Goal: Task Accomplishment & Management: Use online tool/utility

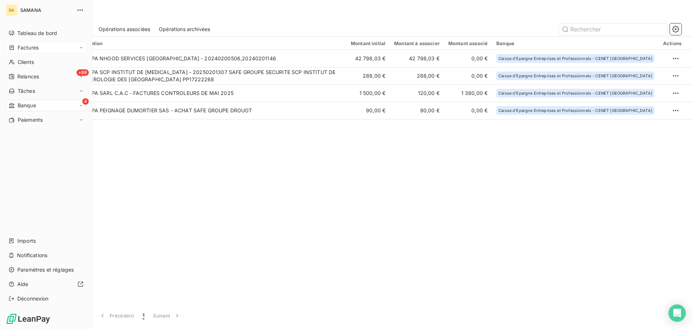
click at [19, 45] on span "Factures" at bounding box center [28, 47] width 21 height 7
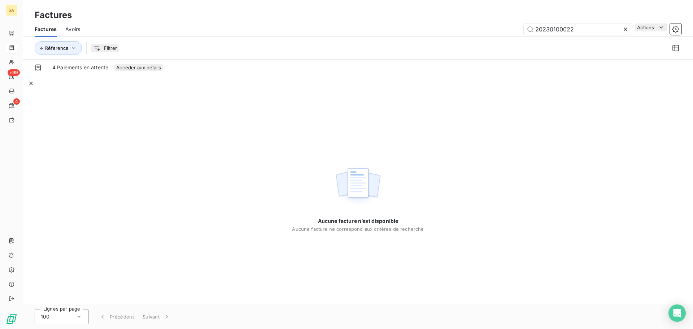
drag, startPoint x: 579, startPoint y: 29, endPoint x: 347, endPoint y: 27, distance: 231.7
click at [347, 27] on div "20230100022 Actions" at bounding box center [385, 29] width 593 height 12
type input "20240201418"
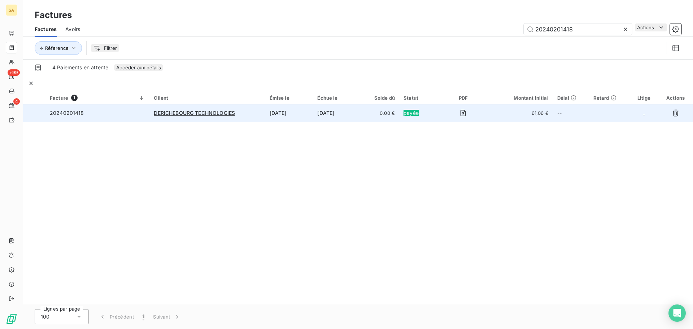
click at [53, 110] on span "20240201418" at bounding box center [67, 113] width 34 height 6
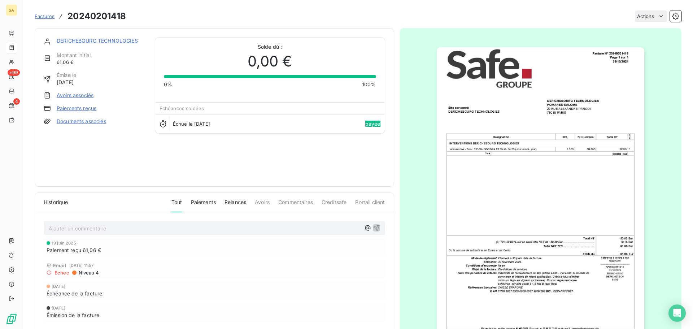
click at [66, 107] on link "Paiements reçus" at bounding box center [77, 108] width 40 height 7
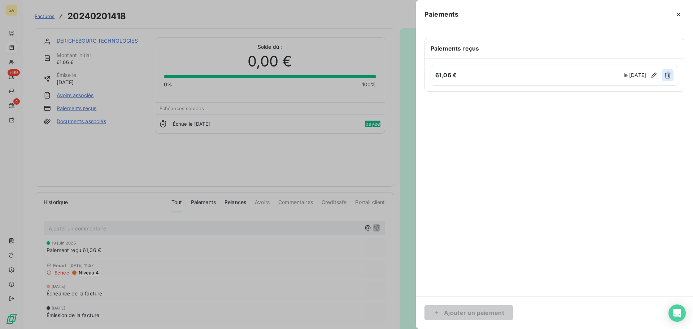
click at [672, 76] on button "button" at bounding box center [668, 75] width 12 height 12
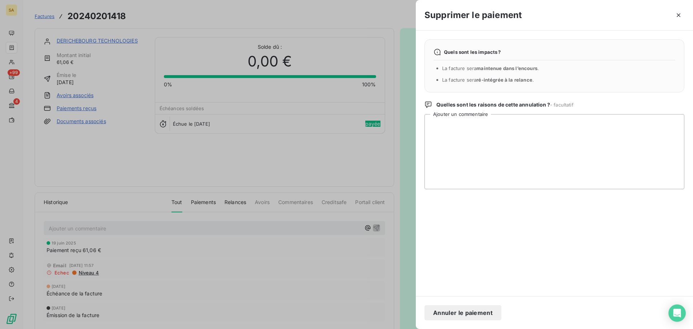
click at [476, 316] on button "Annuler le paiement" at bounding box center [462, 312] width 77 height 15
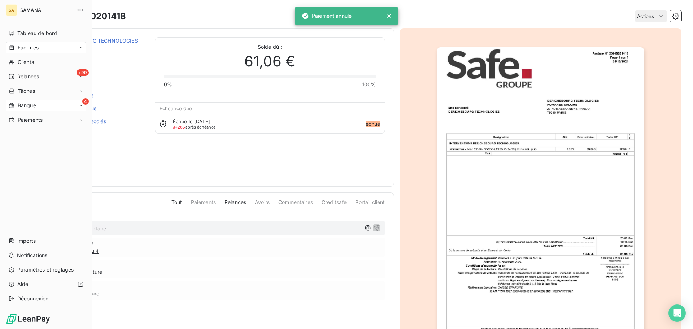
click at [14, 103] on icon at bounding box center [12, 106] width 6 height 6
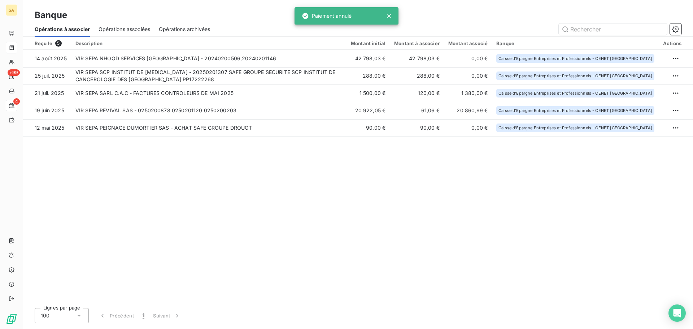
click at [244, 178] on div "Reçu le 5 Description Montant initial Montant à associer Montant associé Banque…" at bounding box center [358, 169] width 670 height 265
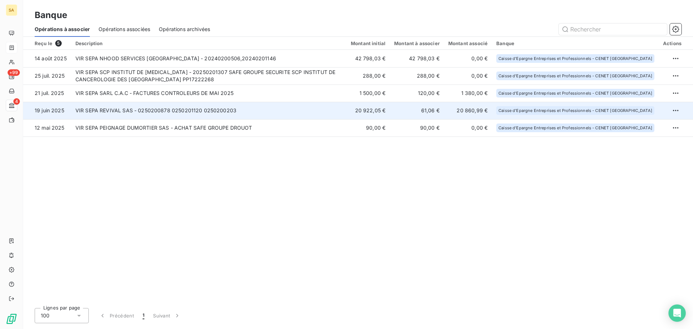
click at [248, 111] on td "VIR SEPA REVIVAL SAS - 0250200878 0250201120 0250200203" at bounding box center [208, 110] width 275 height 17
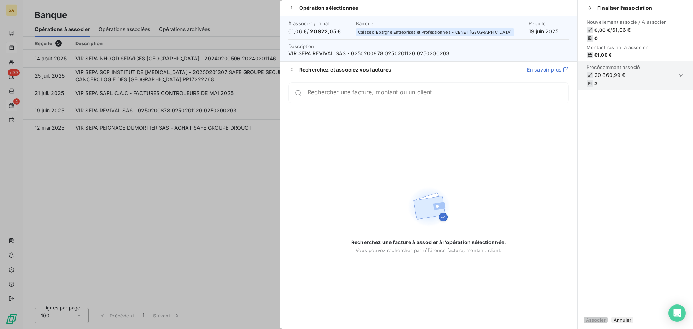
click at [646, 75] on section "Précédemment associé 20 860,99 € 3" at bounding box center [635, 75] width 115 height 29
click at [680, 75] on icon "button" at bounding box center [681, 75] width 4 height 2
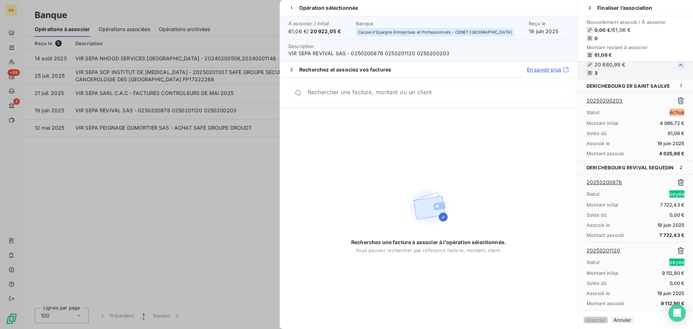
scroll to position [18, 0]
click at [340, 96] on input "Rechercher une facture, montant ou un client" at bounding box center [438, 95] width 261 height 7
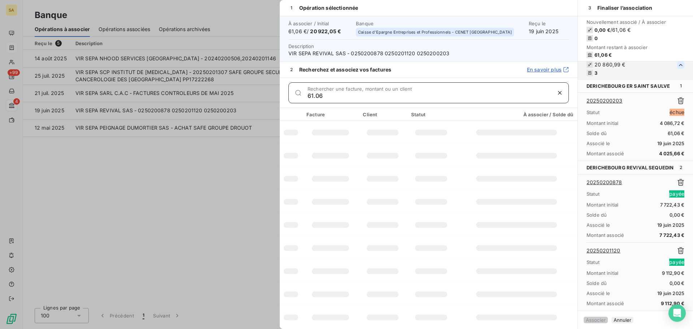
type input "61.06"
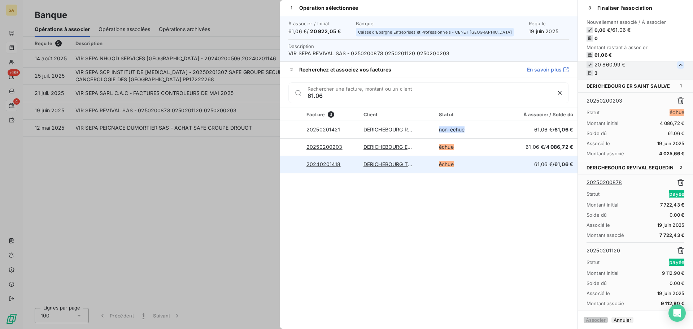
click at [298, 165] on td at bounding box center [291, 164] width 22 height 17
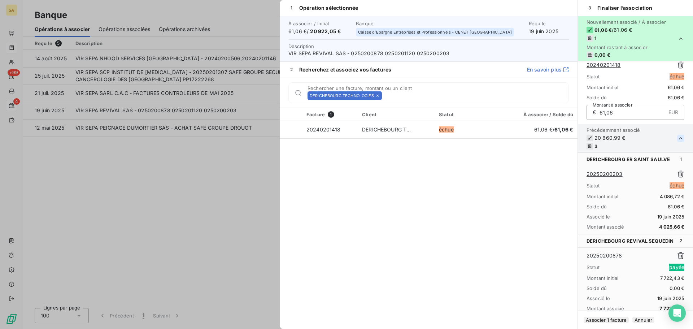
scroll to position [99, 0]
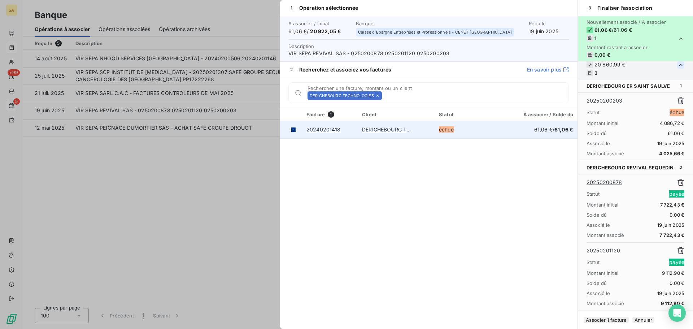
click at [295, 130] on icon at bounding box center [293, 129] width 2 height 1
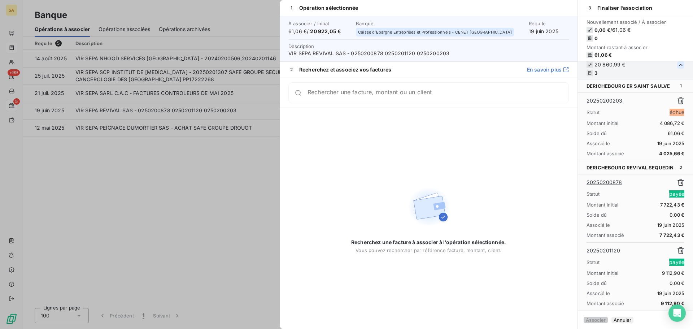
click at [677, 97] on icon "button" at bounding box center [680, 100] width 7 height 7
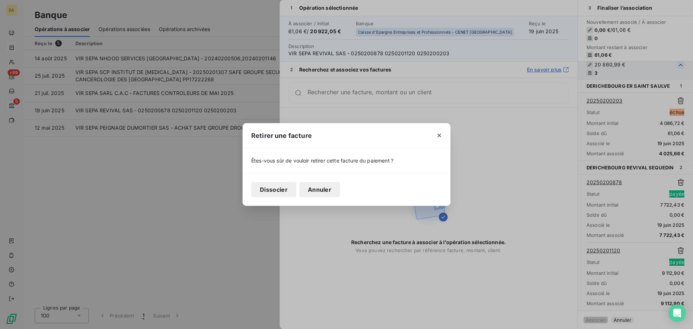
click at [274, 192] on button "Dissocier" at bounding box center [273, 189] width 45 height 15
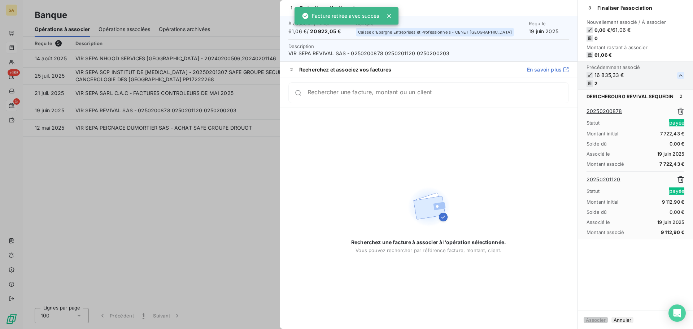
scroll to position [0, 0]
click at [368, 90] on div "Rechercher une facture, montant ou un client" at bounding box center [438, 92] width 261 height 7
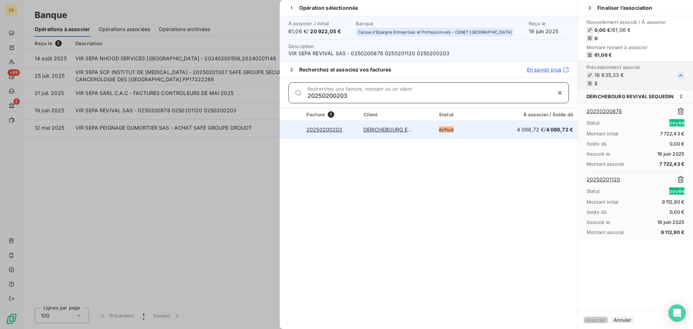
type input "20250200203"
click at [291, 130] on div at bounding box center [291, 130] width 0 height 0
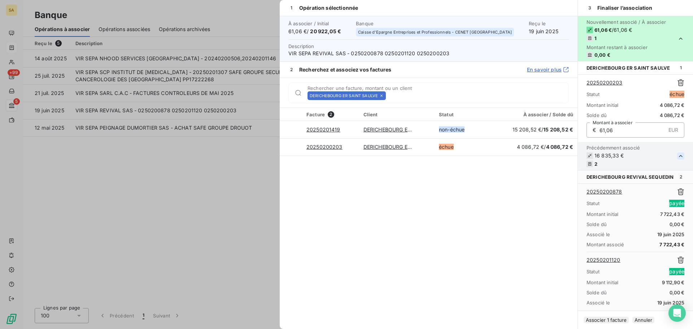
click at [611, 317] on button "Associer 1 facture" at bounding box center [606, 320] width 45 height 6
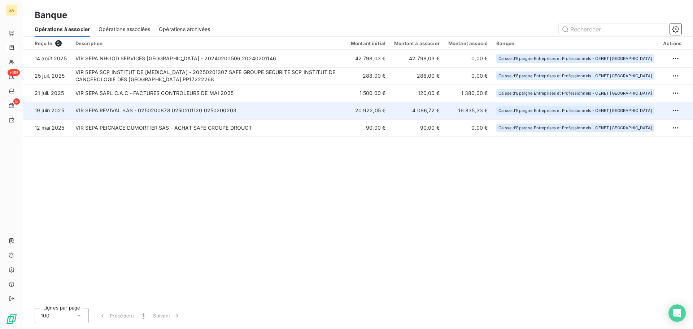
click at [153, 113] on td "VIR SEPA REVIVAL SAS - 0250200878 0250201120 0250200203" at bounding box center [208, 110] width 275 height 17
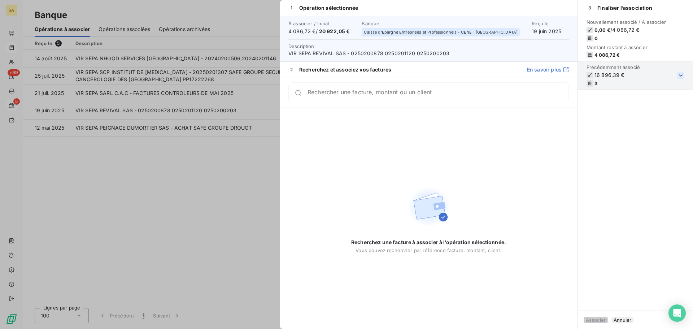
click at [679, 78] on icon "button" at bounding box center [680, 75] width 7 height 7
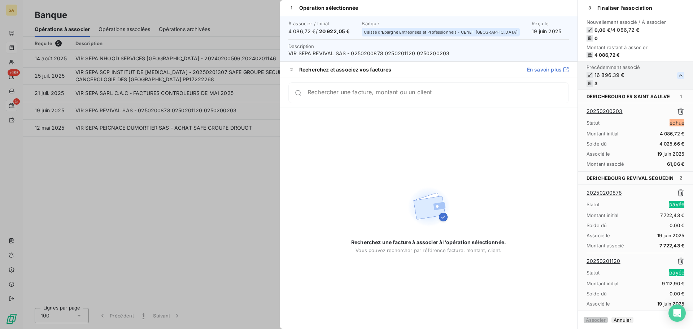
click at [677, 113] on icon "button" at bounding box center [680, 111] width 6 height 7
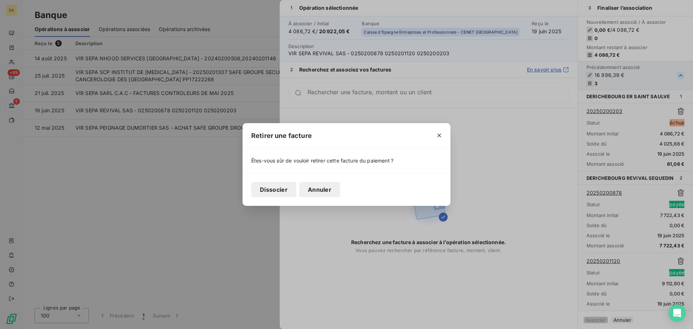
click at [291, 190] on button "Dissocier" at bounding box center [273, 189] width 45 height 15
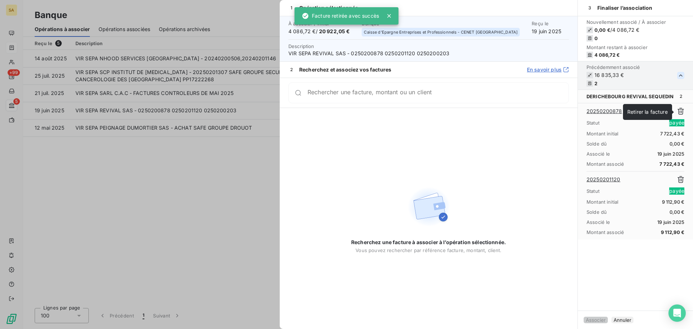
click at [679, 112] on icon "button" at bounding box center [680, 111] width 7 height 7
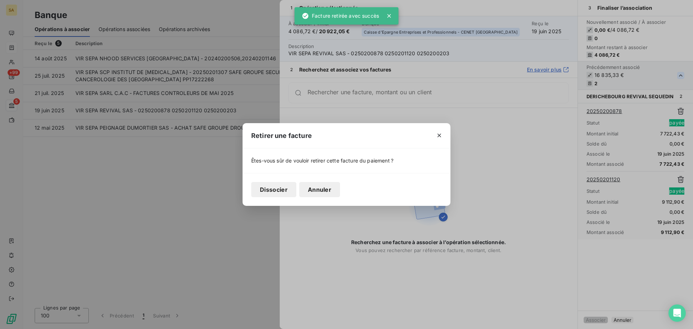
drag, startPoint x: 266, startPoint y: 190, endPoint x: 273, endPoint y: 189, distance: 6.5
click at [268, 190] on button "Dissocier" at bounding box center [273, 189] width 45 height 15
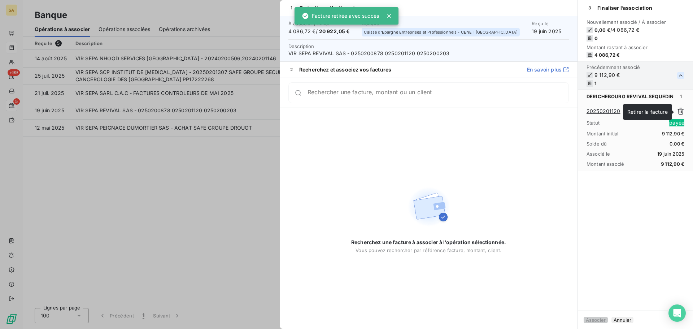
click at [678, 110] on icon "button" at bounding box center [680, 111] width 6 height 7
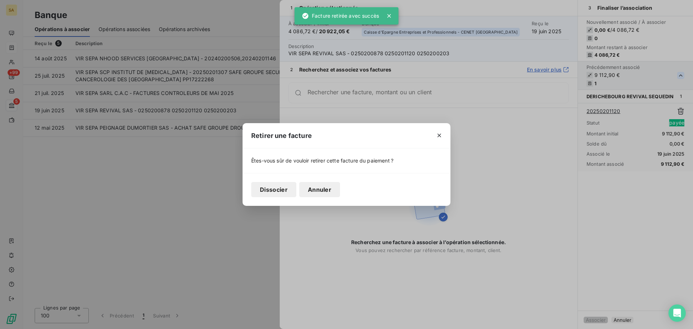
click at [274, 193] on button "Dissocier" at bounding box center [273, 189] width 45 height 15
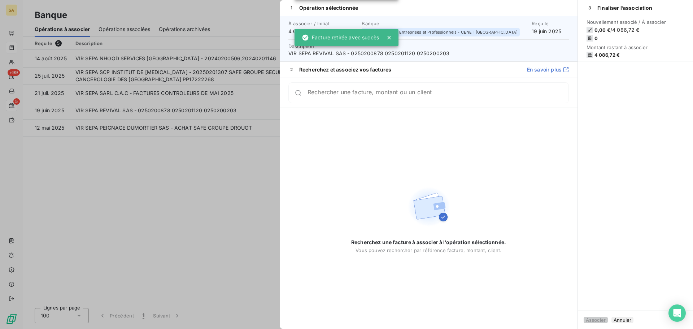
click at [343, 88] on div "Rechercher une facture, montant ou un client" at bounding box center [428, 92] width 280 height 21
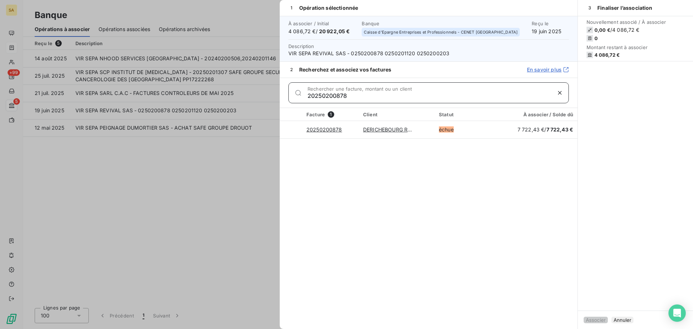
type input "20250200878"
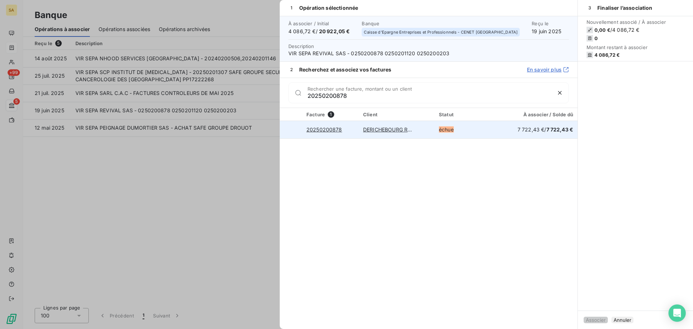
click at [291, 130] on div at bounding box center [291, 130] width 0 height 0
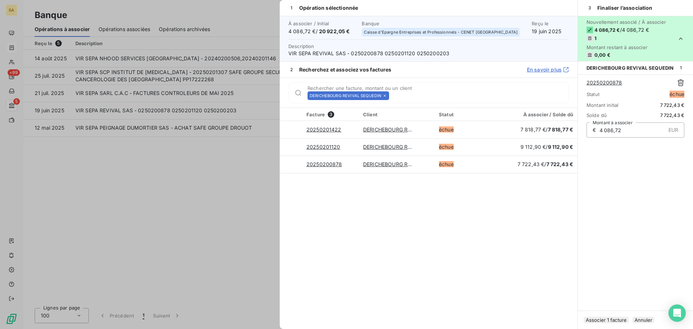
click at [386, 96] on icon at bounding box center [385, 95] width 4 height 4
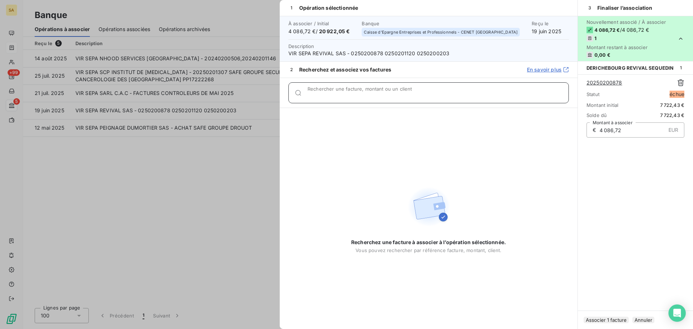
click at [414, 94] on input "Rechercher une facture, montant ou un client" at bounding box center [438, 95] width 261 height 7
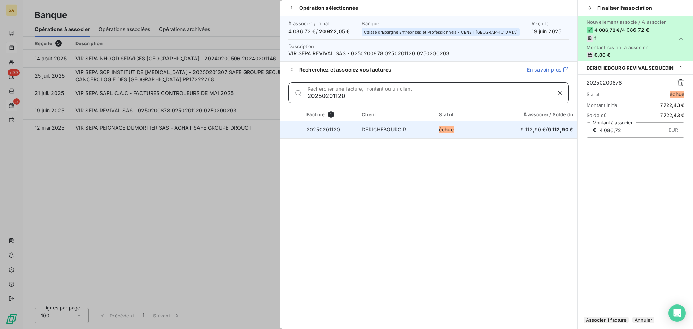
type input "20250201120"
click at [291, 130] on div at bounding box center [291, 130] width 0 height 0
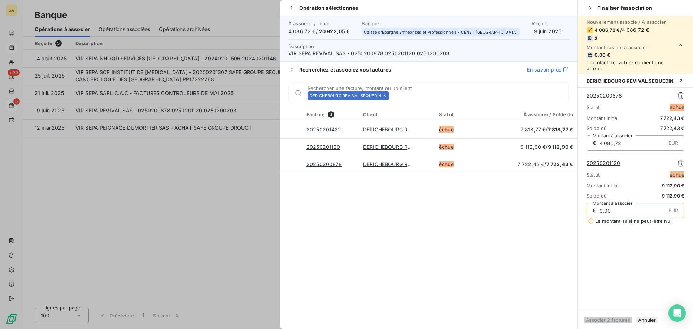
type input "0,00"
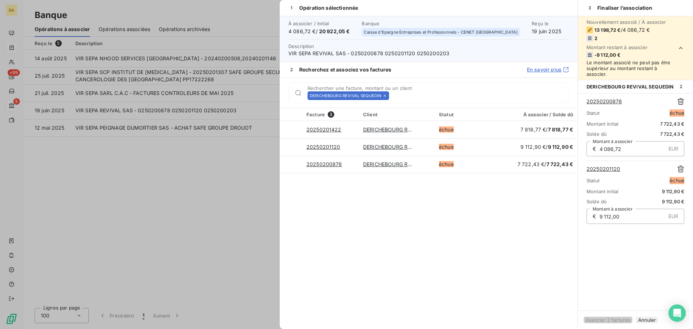
type input "9 112,00"
click at [649, 317] on button "Annuler" at bounding box center [647, 320] width 22 height 6
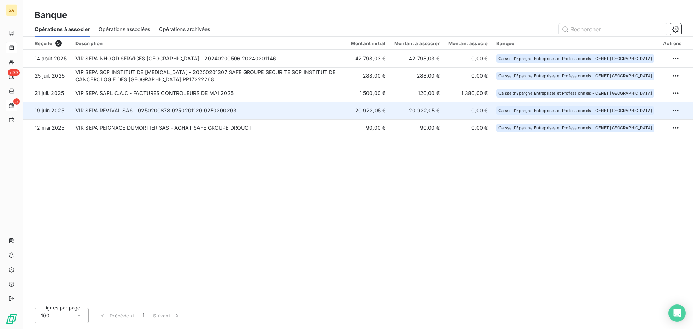
click at [151, 111] on td "VIR SEPA REVIVAL SAS - 0250200878 0250201120 0250200203" at bounding box center [208, 110] width 275 height 17
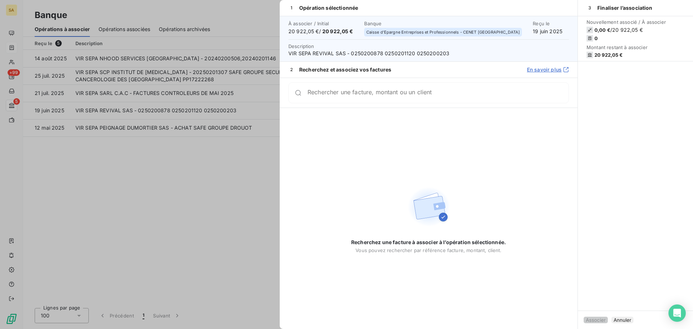
click at [360, 82] on div "Rechercher une facture, montant ou un client" at bounding box center [429, 93] width 298 height 30
click at [363, 91] on div "Rechercher une facture, montant ou un client" at bounding box center [438, 92] width 261 height 7
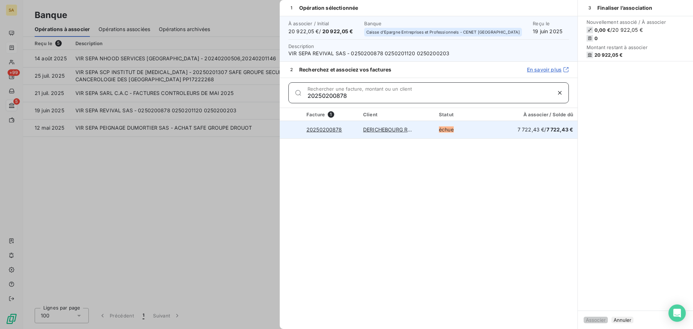
type input "20250200878"
click at [291, 130] on div at bounding box center [291, 130] width 0 height 0
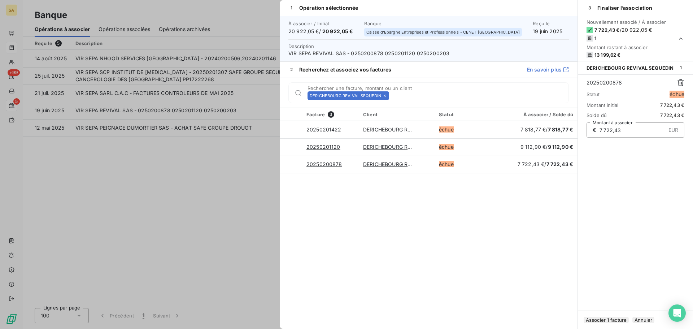
drag, startPoint x: 385, startPoint y: 96, endPoint x: 396, endPoint y: 97, distance: 11.2
click at [386, 96] on icon at bounding box center [385, 95] width 4 height 4
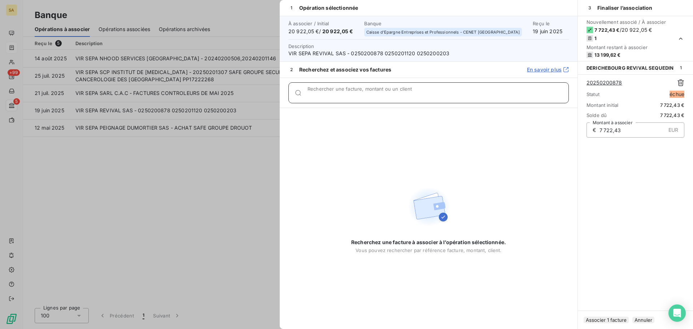
click at [397, 96] on input "Rechercher une facture, montant ou un client" at bounding box center [438, 95] width 261 height 7
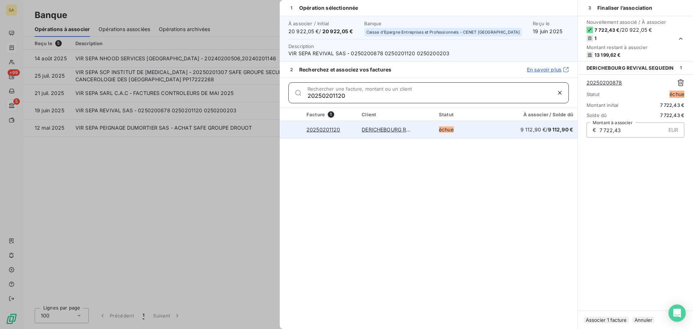
type input "20250201120"
click at [291, 130] on div at bounding box center [291, 130] width 0 height 0
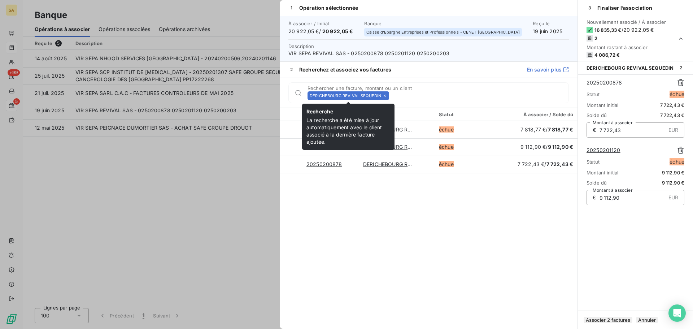
click at [384, 97] on icon at bounding box center [385, 95] width 4 height 4
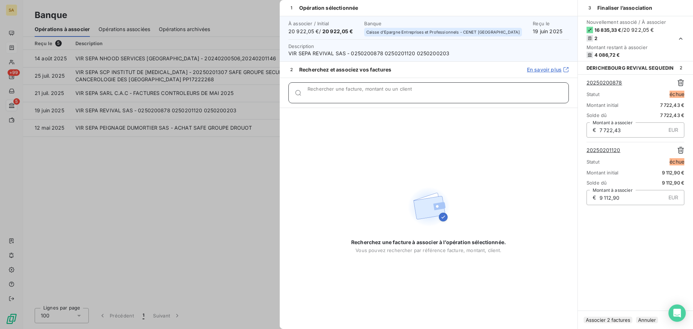
click at [397, 94] on input "Rechercher une facture, montant ou un client" at bounding box center [438, 95] width 261 height 7
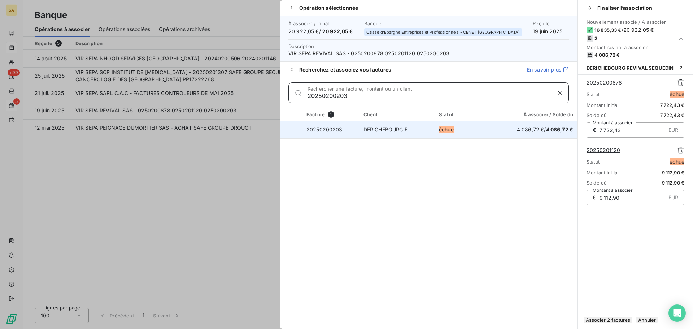
type input "20250200203"
click at [291, 130] on div at bounding box center [291, 130] width 0 height 0
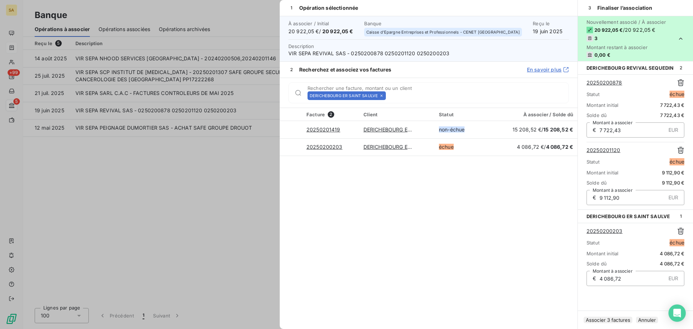
click at [623, 318] on button "Associer 3 factures" at bounding box center [608, 320] width 49 height 6
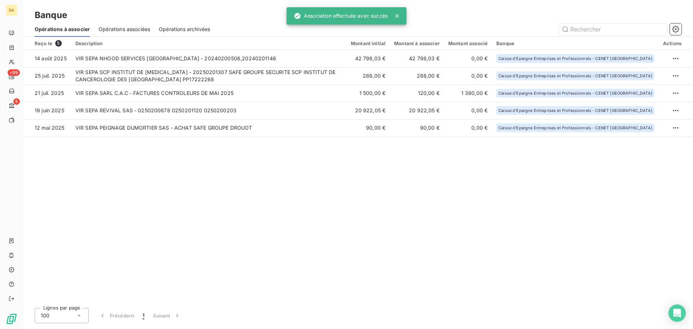
click at [344, 189] on div "Reçu le 5 Description Montant initial Montant à associer Montant associé Banque…" at bounding box center [358, 169] width 670 height 265
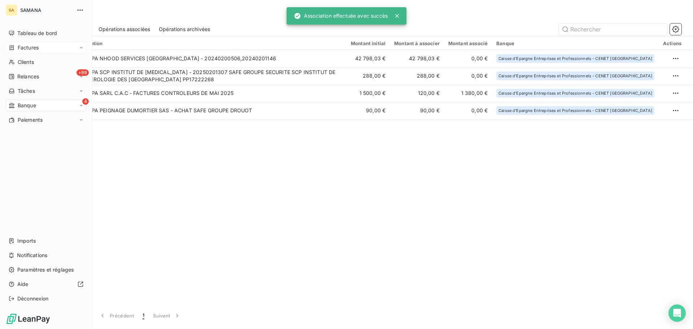
drag, startPoint x: 16, startPoint y: 48, endPoint x: 37, endPoint y: 45, distance: 21.0
click at [16, 48] on div "Factures" at bounding box center [24, 47] width 30 height 7
